Goal: Task Accomplishment & Management: Manage account settings

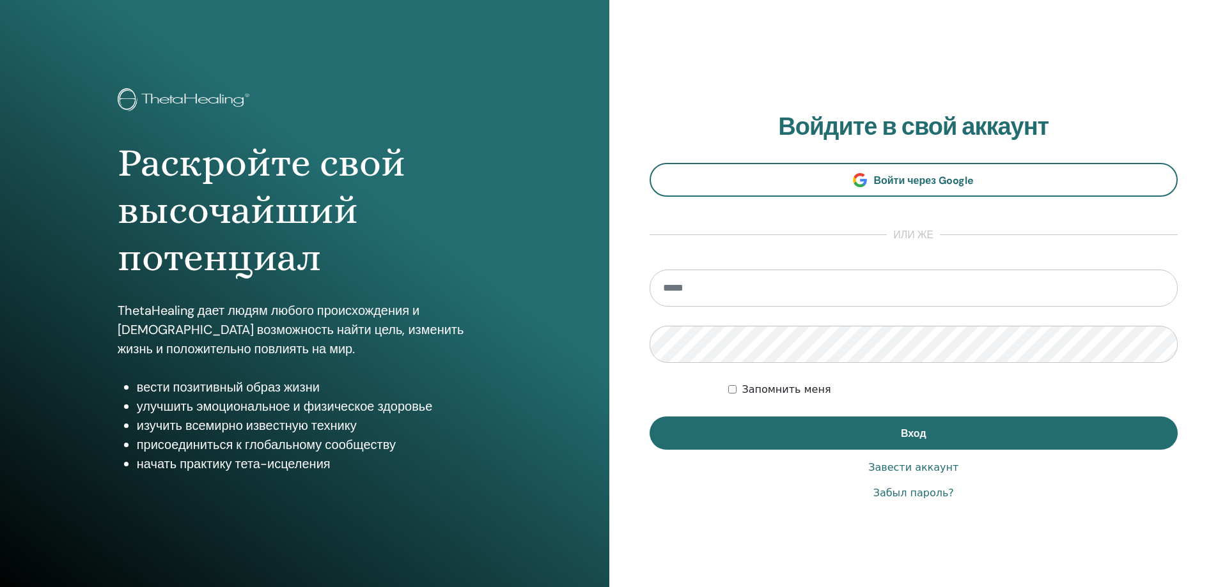
click at [770, 291] on input "email" at bounding box center [913, 288] width 529 height 37
type input "**********"
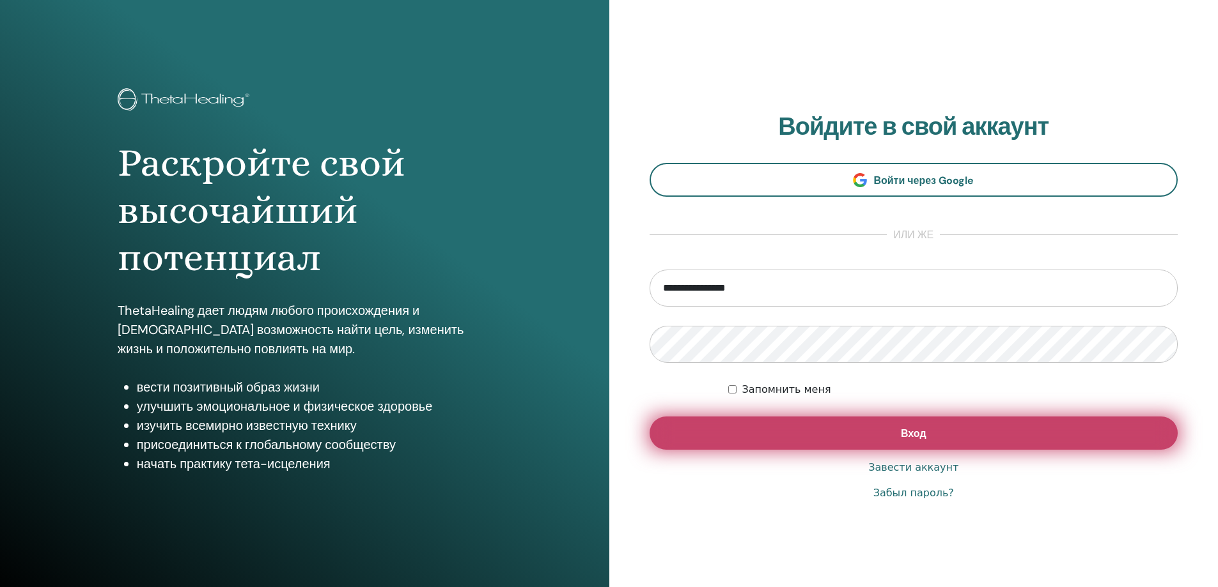
click at [829, 440] on button "Вход" at bounding box center [913, 433] width 529 height 33
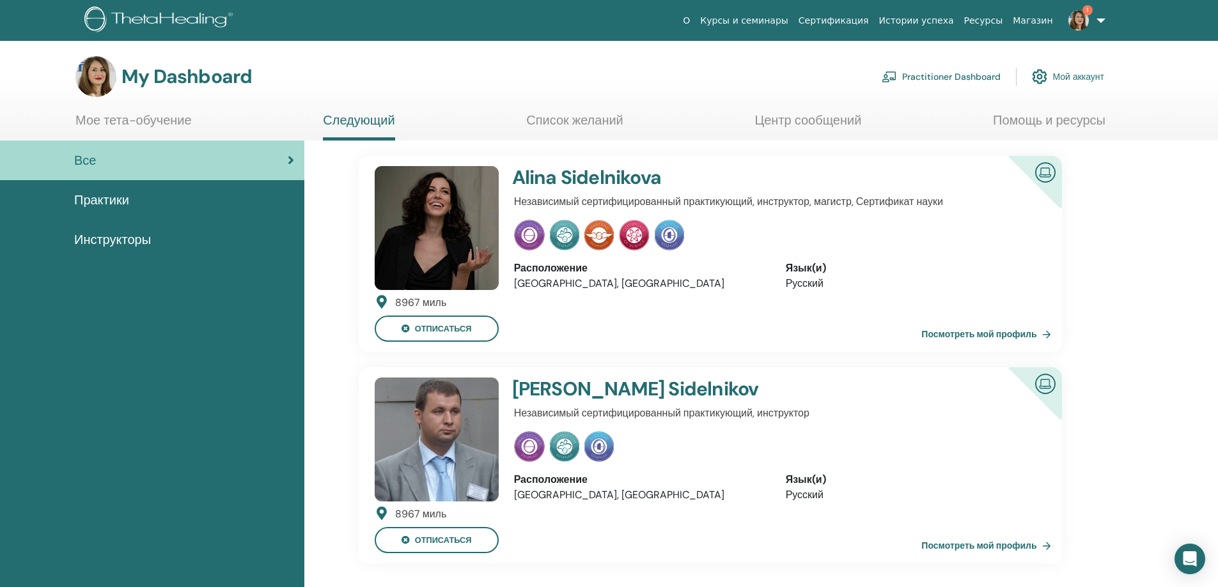
click at [111, 159] on div "Все" at bounding box center [152, 160] width 284 height 19
click at [121, 203] on span "Практики" at bounding box center [101, 199] width 55 height 19
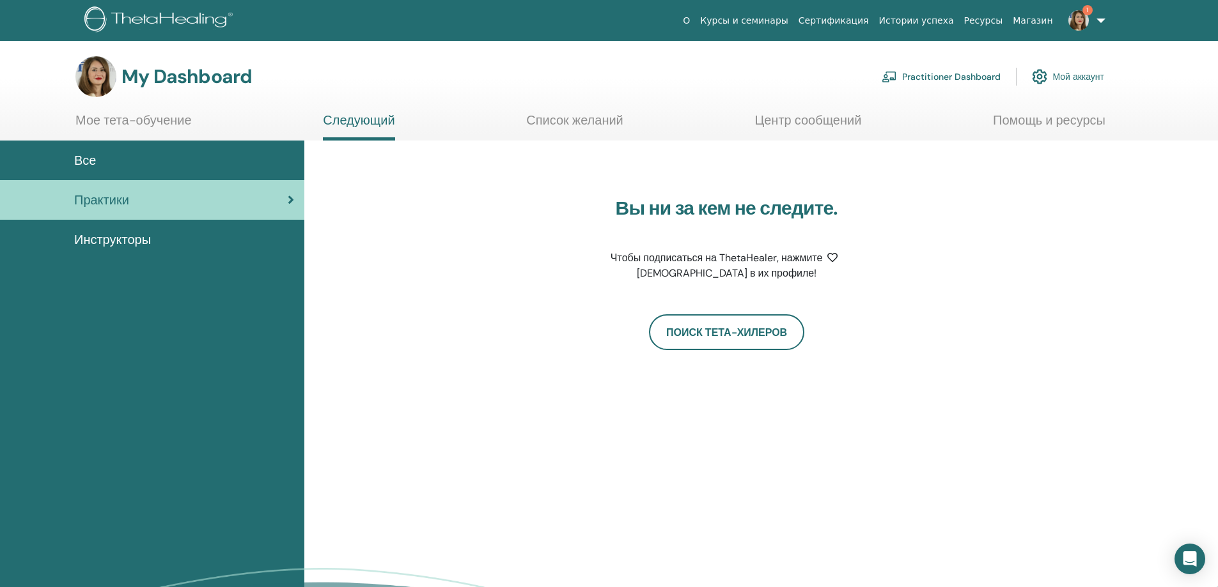
click at [125, 238] on span "Инструкторы" at bounding box center [112, 239] width 77 height 19
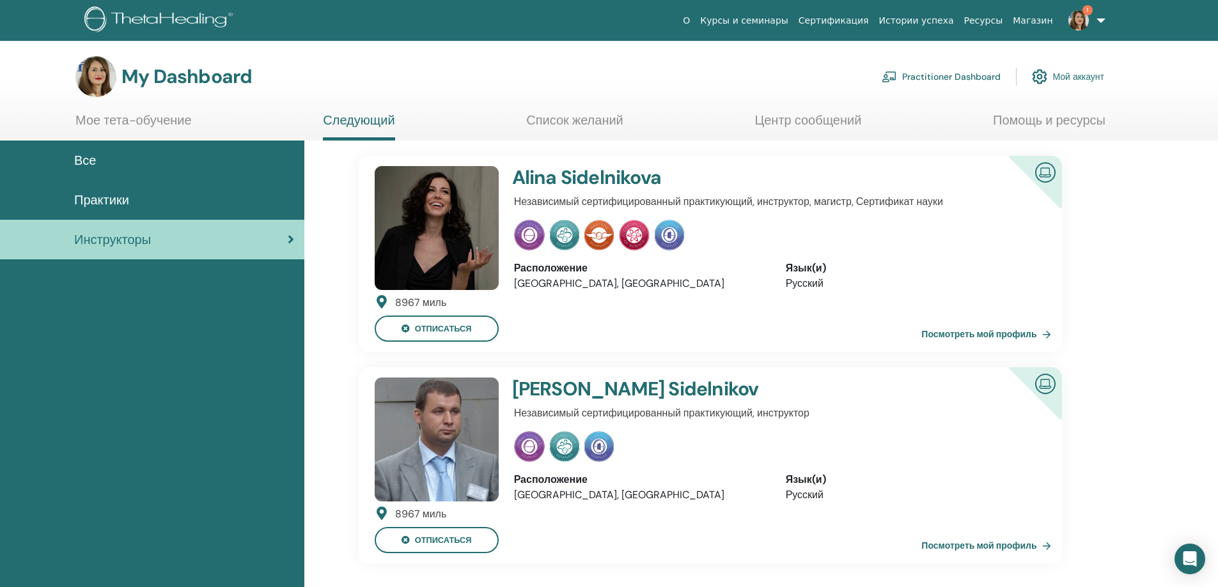
click at [121, 120] on link "Мое тета-обучение" at bounding box center [133, 124] width 116 height 25
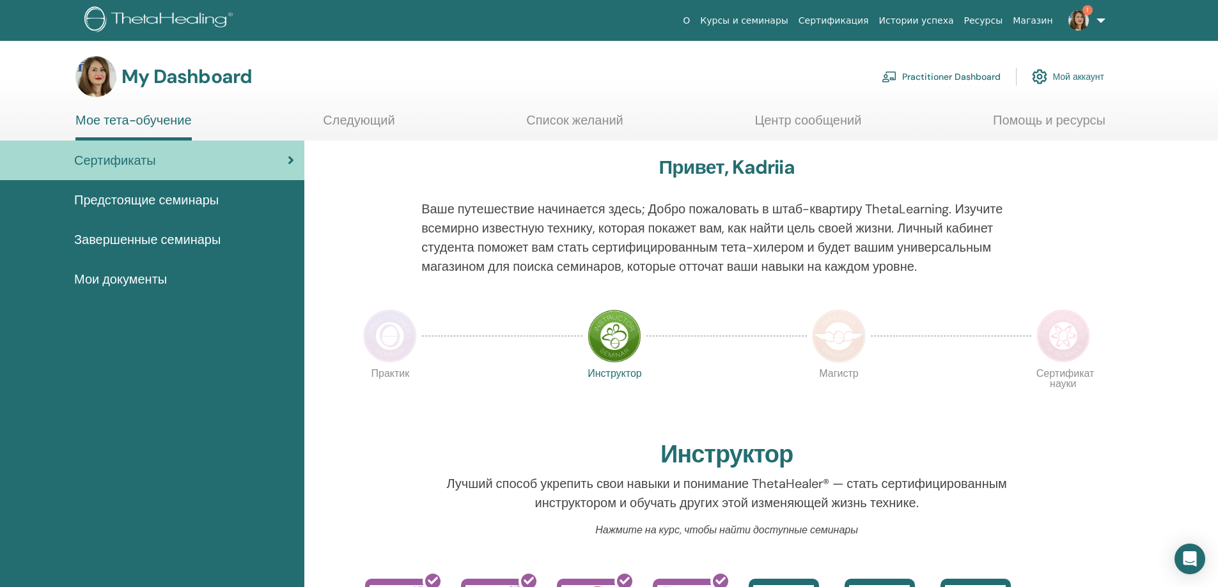
click at [141, 229] on link "Завершенные семинары" at bounding box center [152, 240] width 304 height 40
click at [143, 238] on span "Завершенные семинары" at bounding box center [147, 239] width 146 height 19
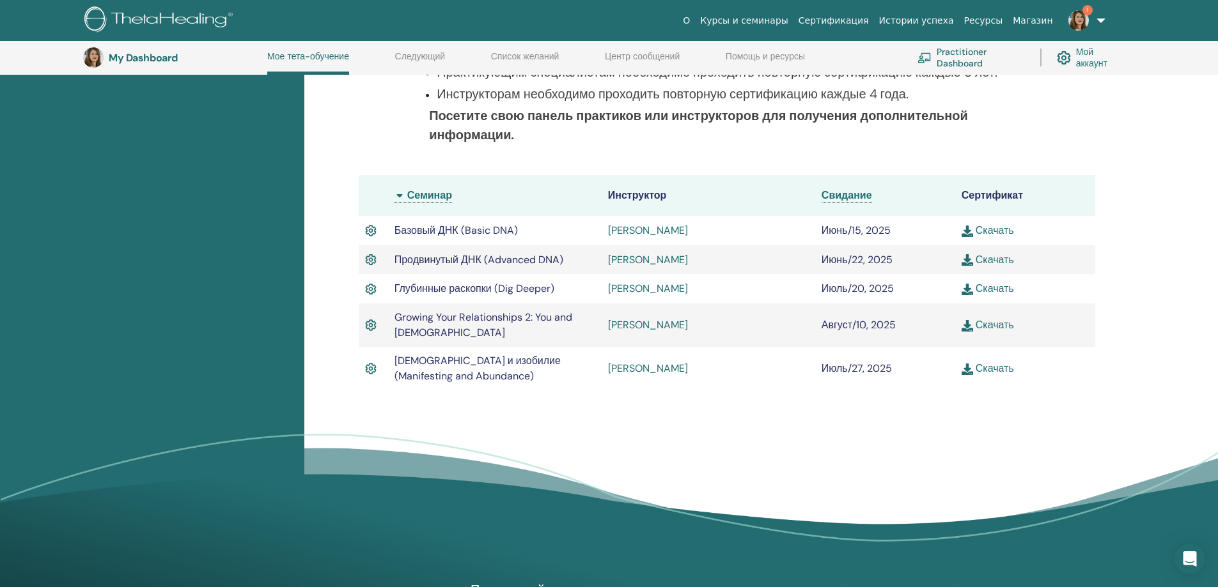
scroll to position [290, 0]
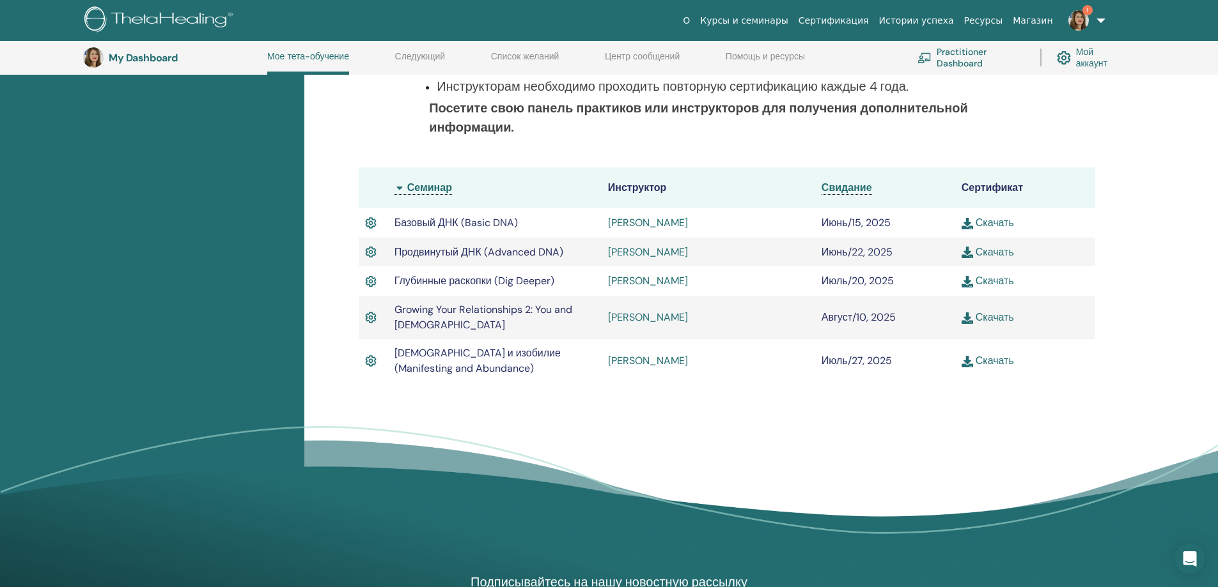
click at [989, 316] on link "Скачать" at bounding box center [987, 317] width 52 height 13
click at [1098, 19] on link "1" at bounding box center [1084, 20] width 52 height 41
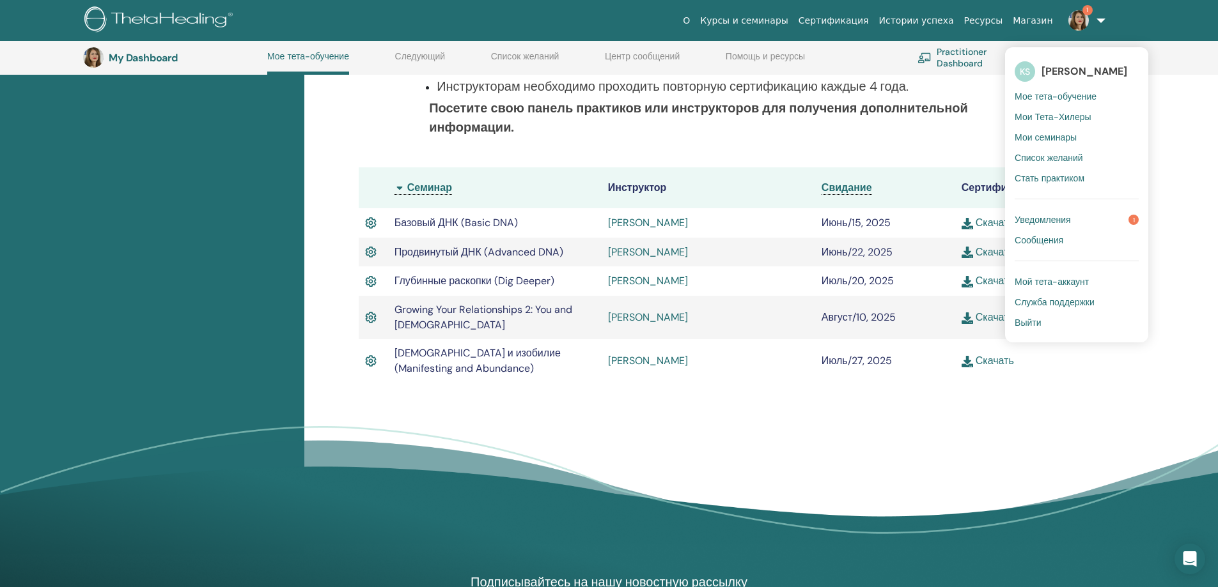
click at [1050, 224] on span "Уведомления" at bounding box center [1042, 220] width 56 height 12
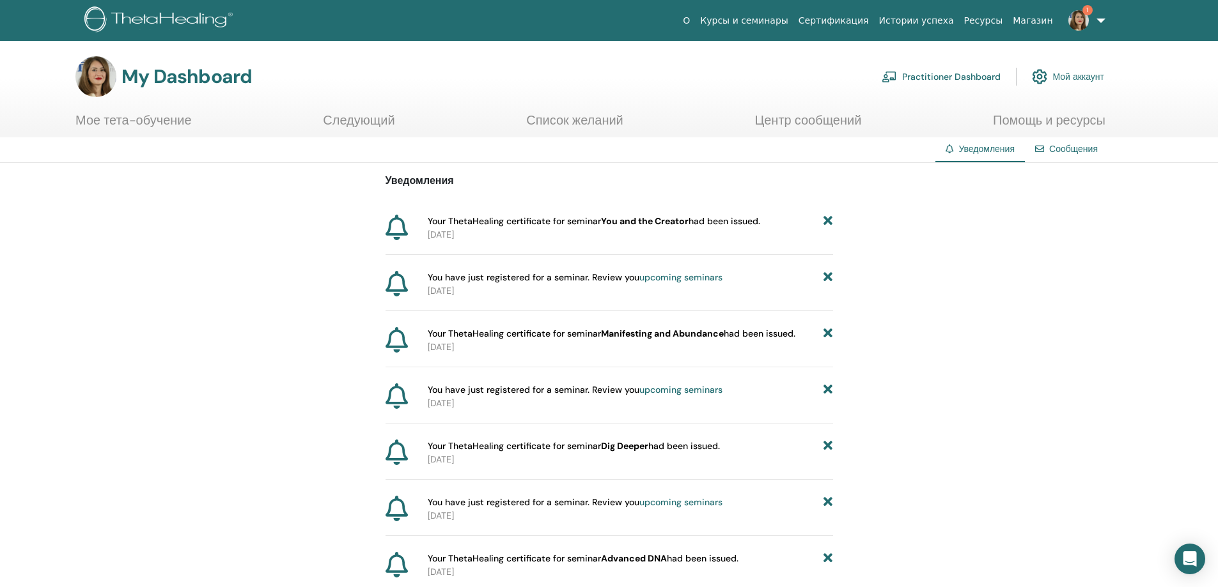
drag, startPoint x: 1094, startPoint y: 18, endPoint x: 1107, endPoint y: 22, distance: 13.3
click at [1096, 18] on link "1" at bounding box center [1084, 20] width 52 height 41
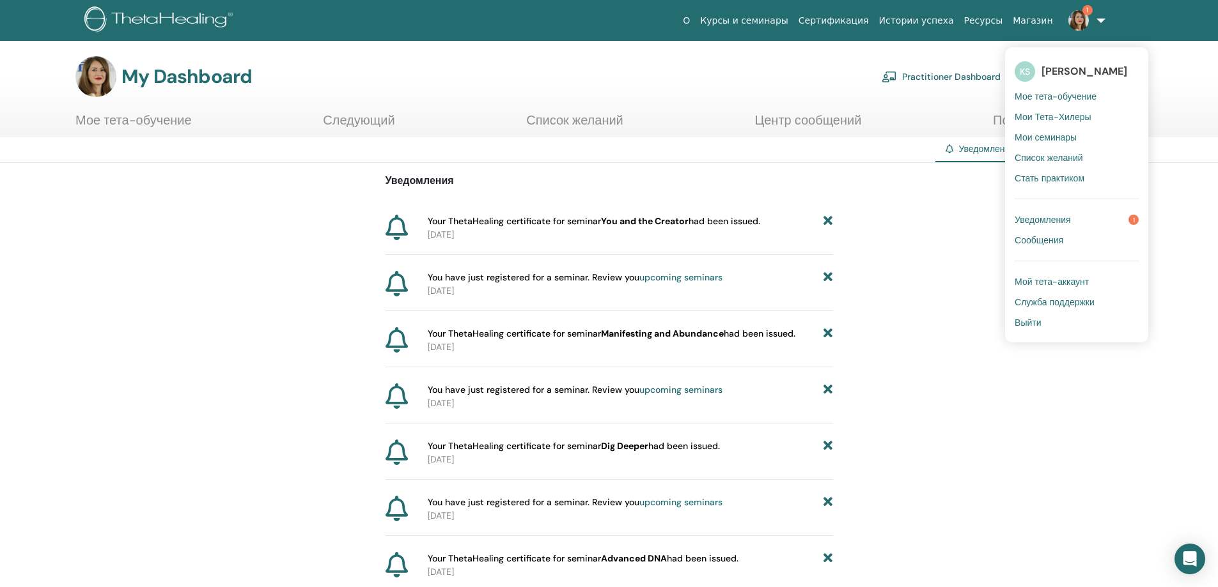
click at [1032, 318] on span "Выйти" at bounding box center [1027, 323] width 26 height 12
